Goal: Task Accomplishment & Management: Use online tool/utility

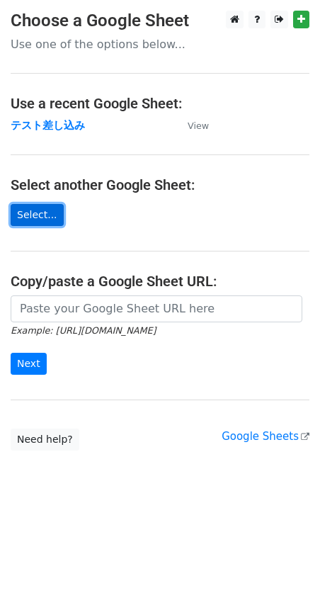
click at [39, 208] on link "Select..." at bounding box center [37, 215] width 53 height 22
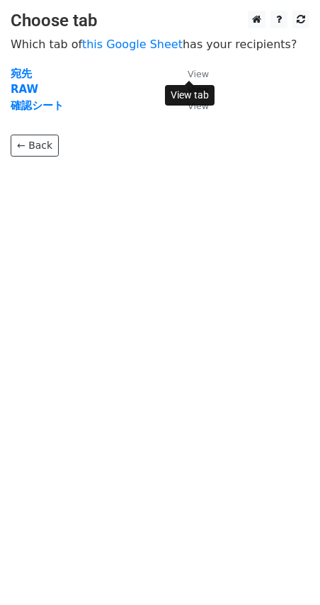
click at [193, 74] on small "View" at bounding box center [198, 74] width 21 height 11
click at [26, 75] on strong "宛先" at bounding box center [21, 73] width 21 height 13
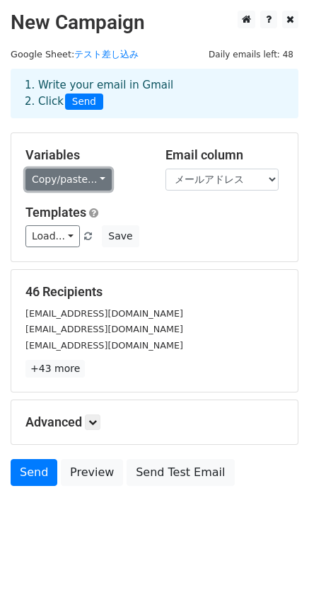
click at [90, 178] on link "Copy/paste..." at bounding box center [68, 180] width 86 height 22
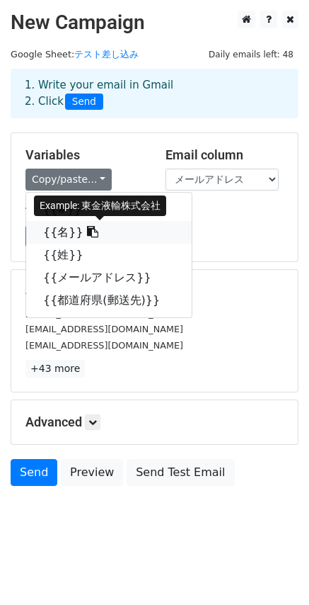
click at [98, 230] on link "{{名}}" at bounding box center [109, 232] width 166 height 23
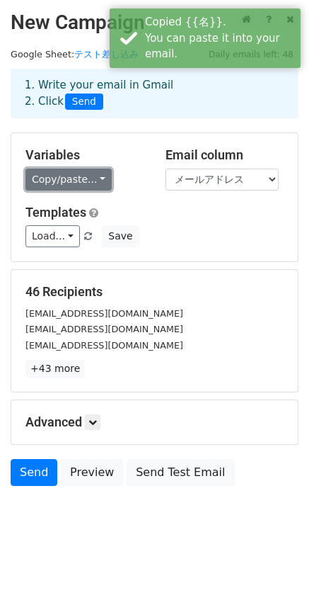
click at [84, 176] on link "Copy/paste..." at bounding box center [68, 180] width 86 height 22
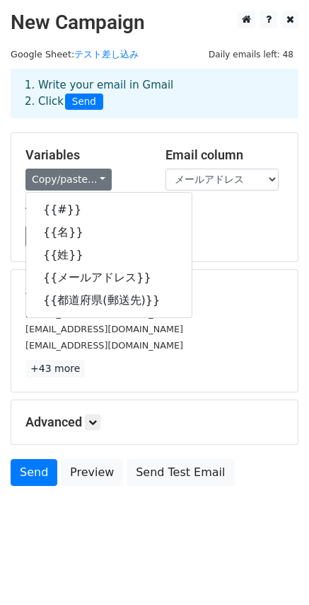
click at [220, 221] on div "Templates Load... No templates saved Save" at bounding box center [155, 226] width 280 height 43
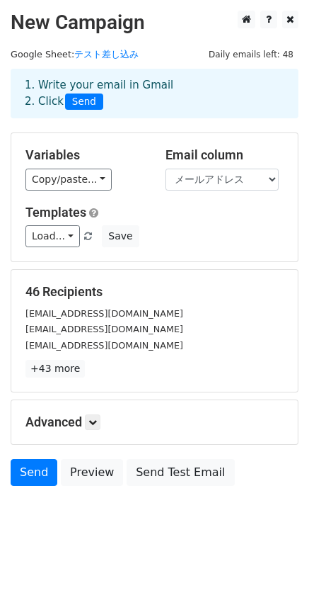
scroll to position [1, 0]
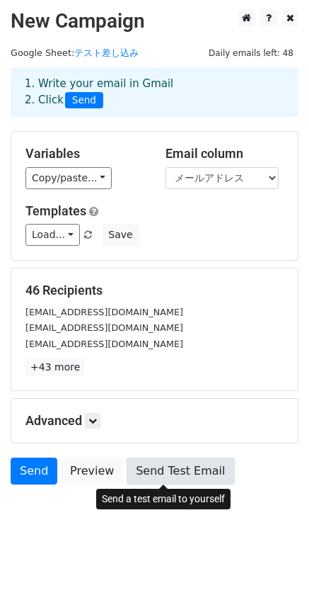
click at [157, 472] on link "Send Test Email" at bounding box center [181, 470] width 108 height 27
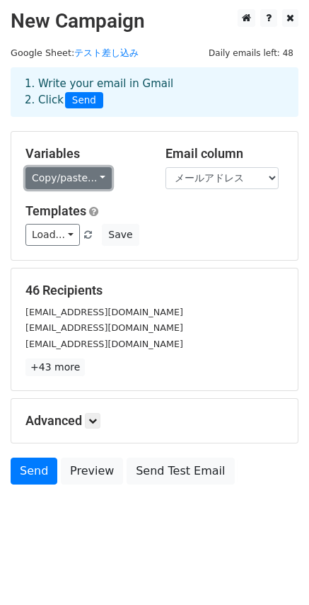
click at [69, 180] on link "Copy/paste..." at bounding box center [68, 178] width 86 height 22
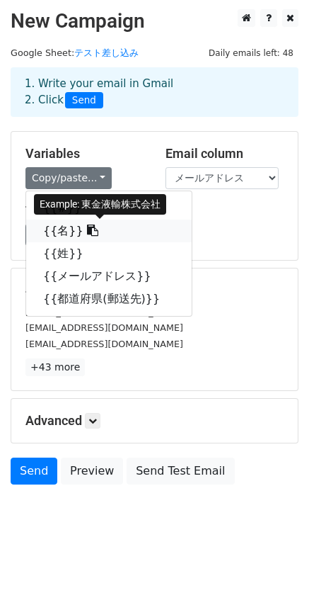
click at [103, 233] on link "{{名}}" at bounding box center [109, 231] width 166 height 23
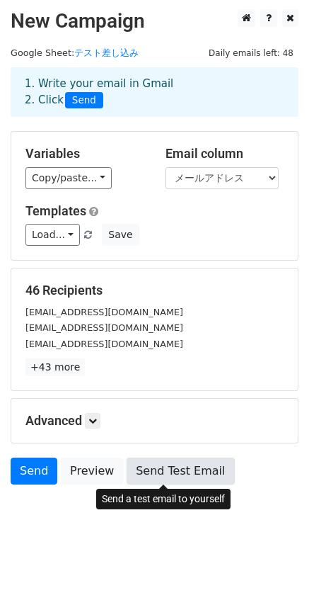
click at [163, 472] on link "Send Test Email" at bounding box center [181, 470] width 108 height 27
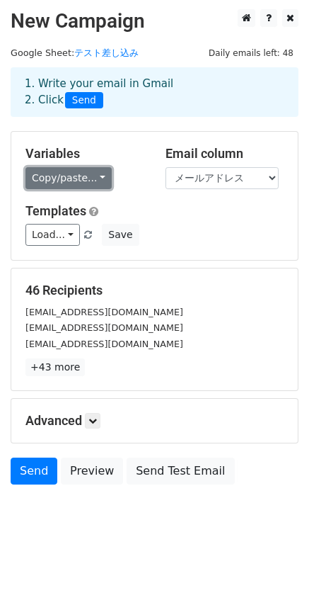
click at [81, 179] on link "Copy/paste..." at bounding box center [68, 178] width 86 height 22
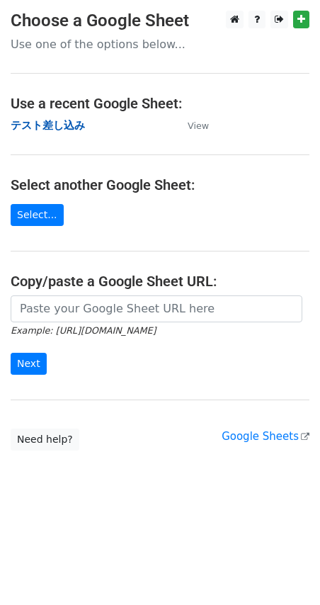
click at [45, 125] on strong "テスト差し込み" at bounding box center [48, 125] width 74 height 13
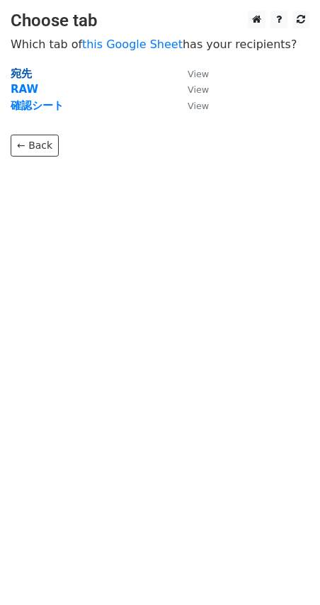
click at [23, 75] on strong "宛先" at bounding box center [21, 73] width 21 height 13
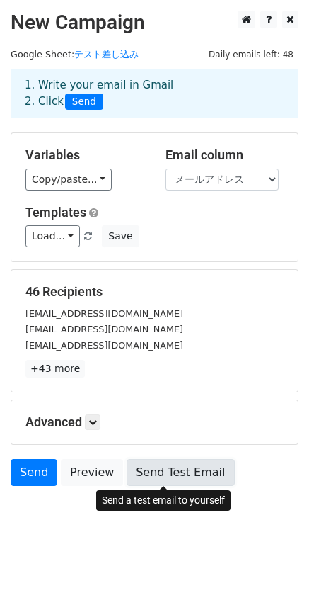
click at [174, 472] on link "Send Test Email" at bounding box center [181, 472] width 108 height 27
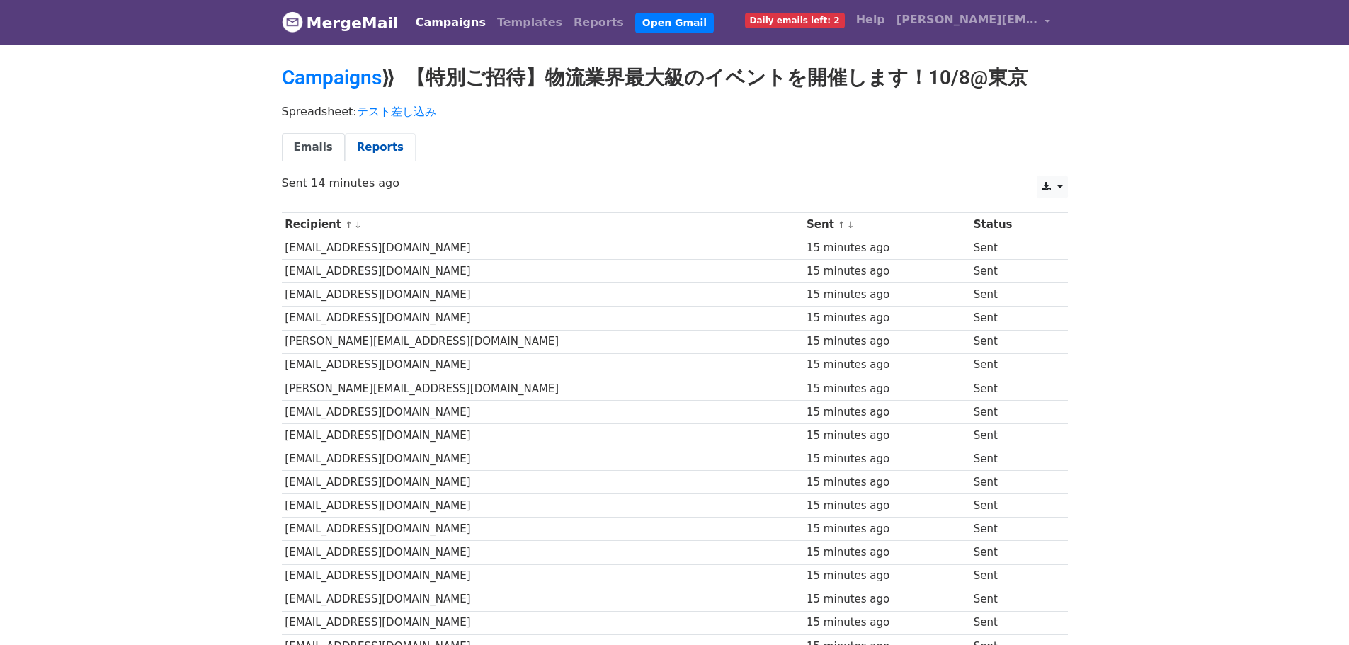
click at [359, 149] on link "Reports" at bounding box center [380, 147] width 71 height 29
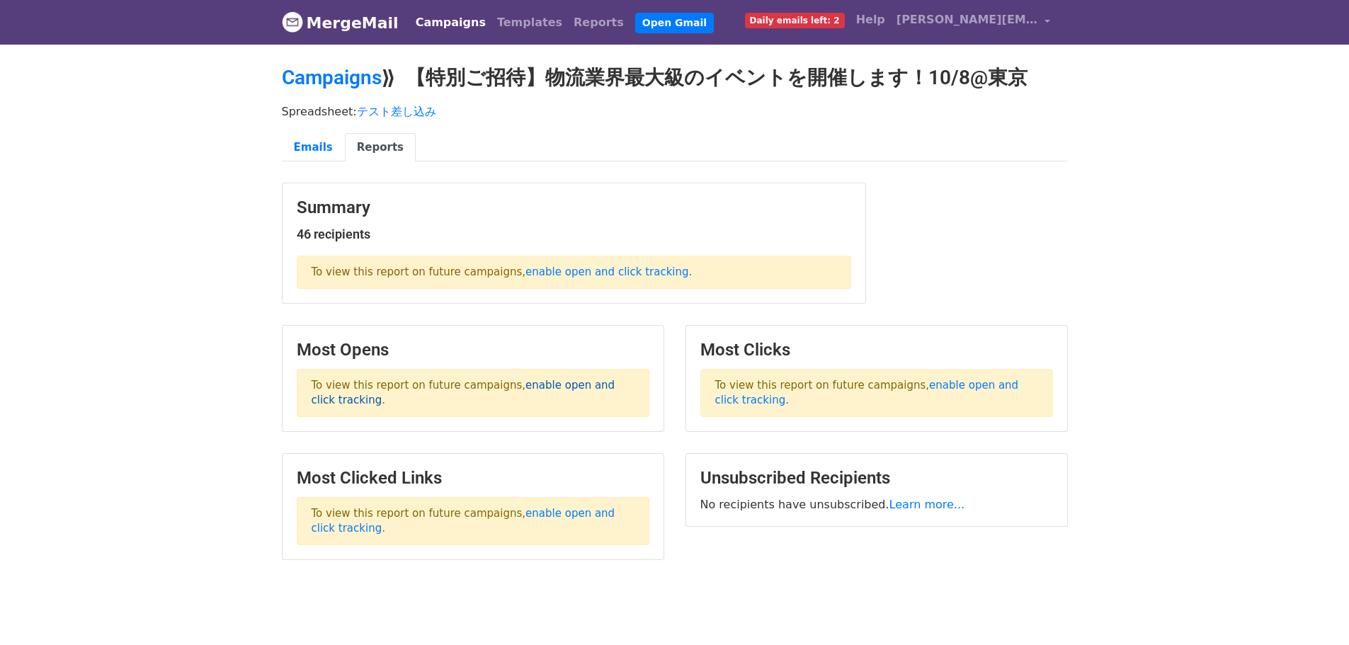
click at [563, 385] on link "enable open and click tracking" at bounding box center [464, 393] width 304 height 28
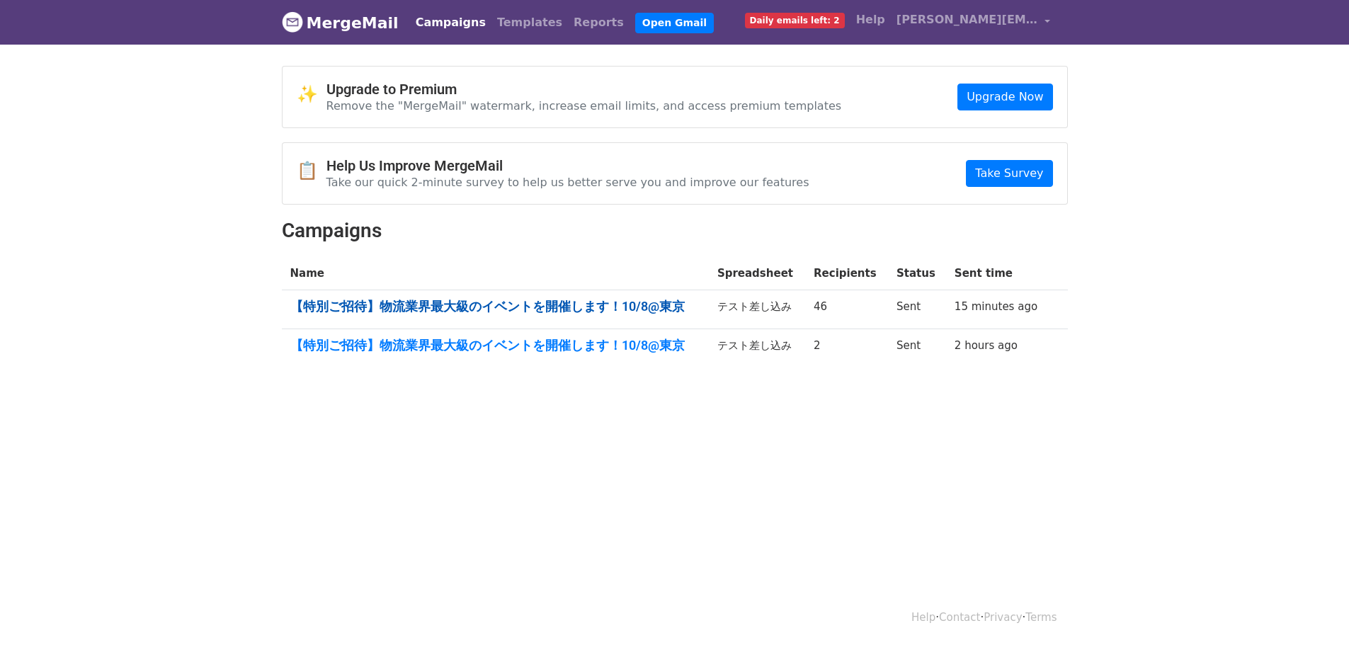
click at [587, 300] on link "【特別ご招待】物流業界最大級のイベントを開催します！10/8@東京" at bounding box center [495, 307] width 410 height 16
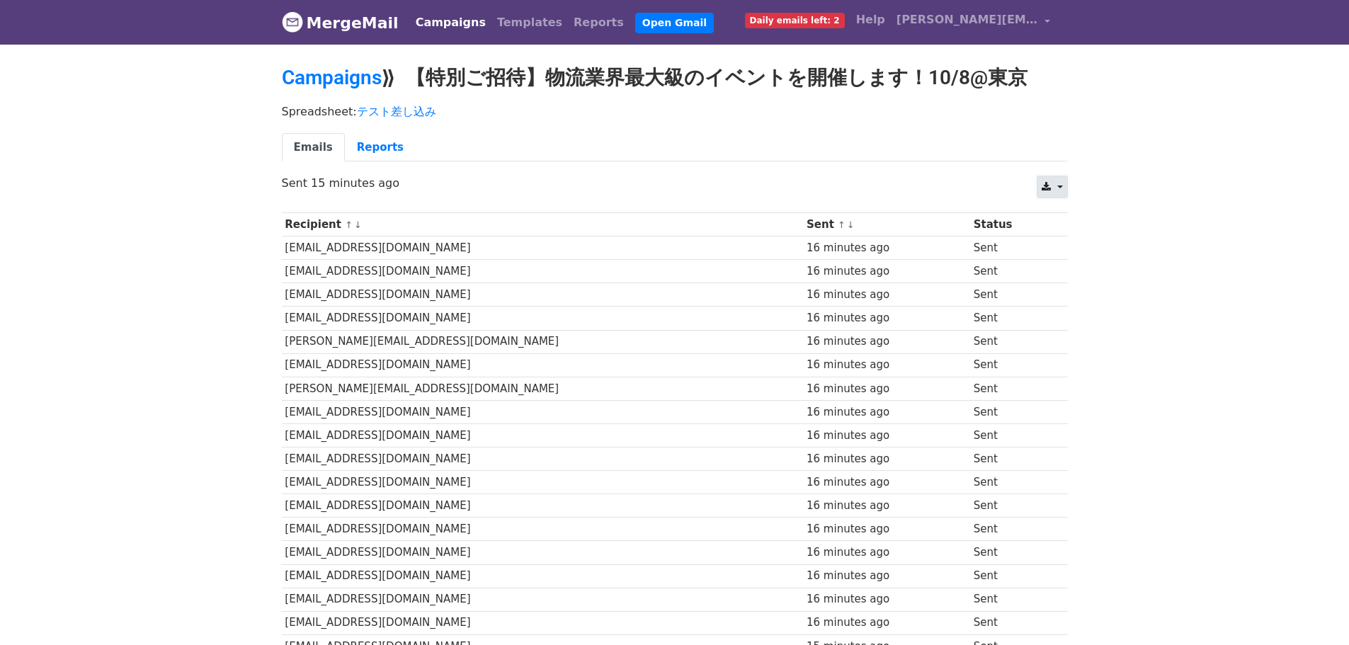
click at [1059, 187] on link at bounding box center [1052, 187] width 30 height 23
click at [635, 25] on link "Open Gmail" at bounding box center [674, 23] width 79 height 21
click at [348, 75] on link "Campaigns" at bounding box center [332, 77] width 100 height 23
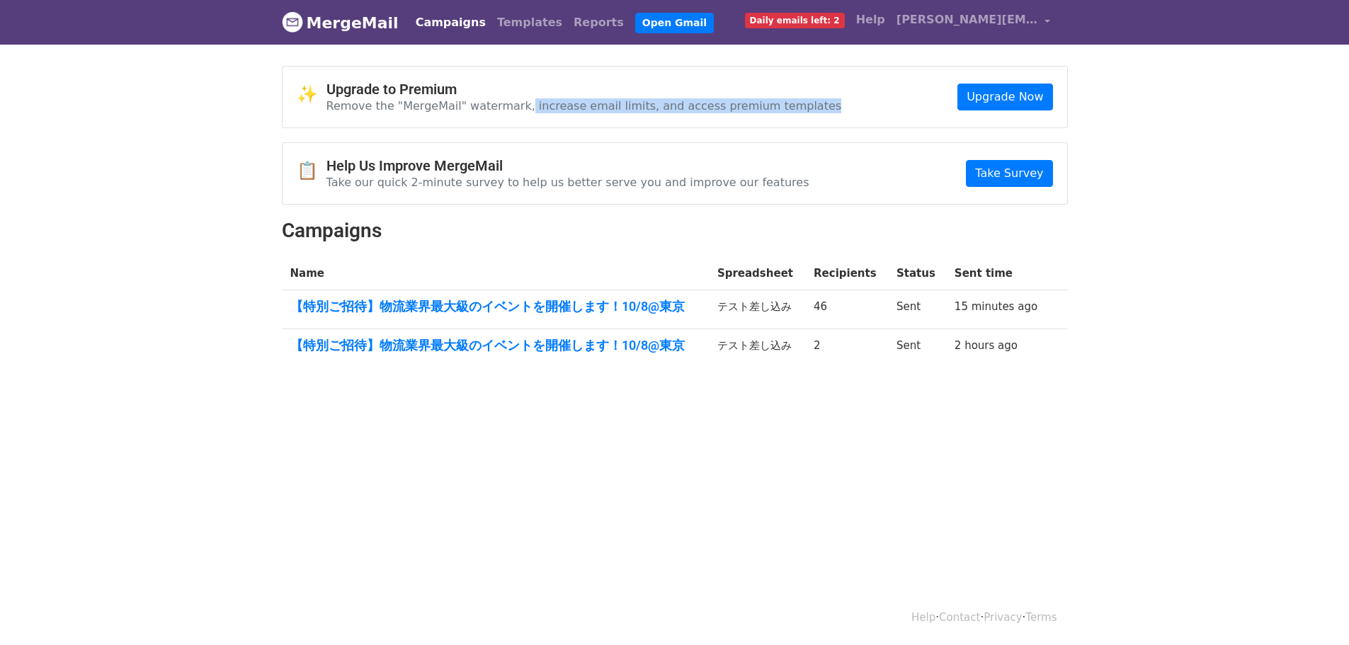
drag, startPoint x: 513, startPoint y: 103, endPoint x: 783, endPoint y: 106, distance: 269.8
click at [783, 106] on div "✨ Upgrade to Premium Remove the "MergeMail" watermark, increase email limits, a…" at bounding box center [675, 97] width 785 height 61
